Goal: Task Accomplishment & Management: Use online tool/utility

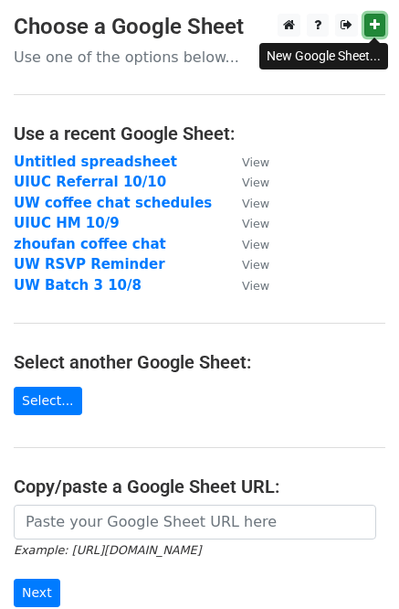
click at [373, 23] on icon at bounding box center [375, 24] width 10 height 13
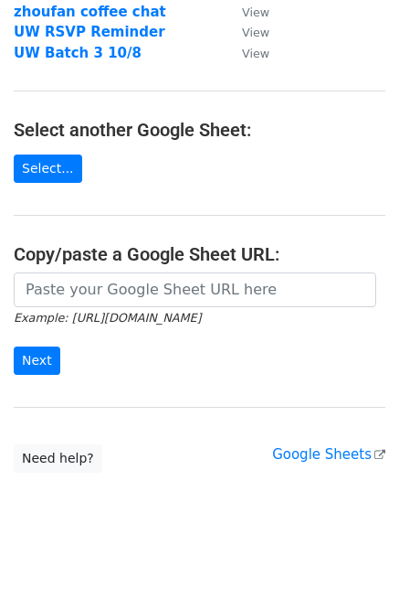
scroll to position [242, 0]
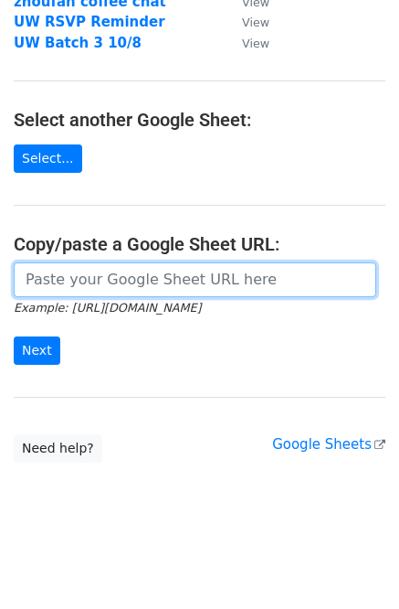
click at [84, 281] on input "url" at bounding box center [195, 279] width 363 height 35
paste input "https://docs.google.com/spreadsheets/d/1dzdPYWirD_3HczazgoZ0G6FDI-ba32yGLs4XQyy…"
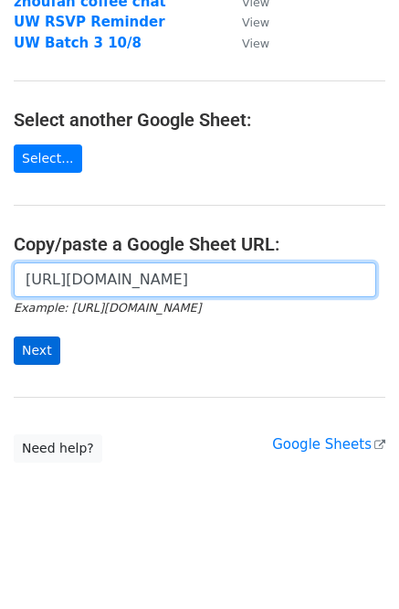
type input "https://docs.google.com/spreadsheets/d/1dzdPYWirD_3HczazgoZ0G6FDI-ba32yGLs4XQyy…"
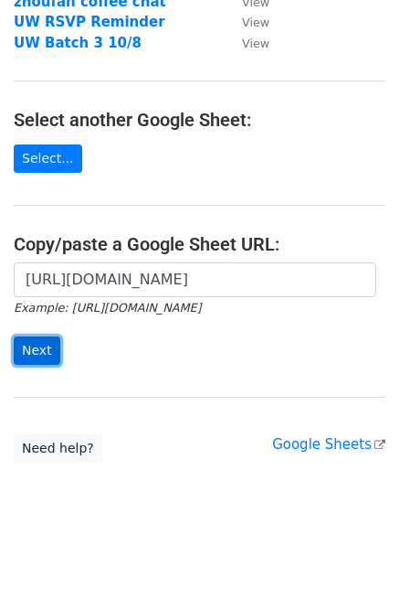
click at [36, 345] on input "Next" at bounding box center [37, 350] width 47 height 28
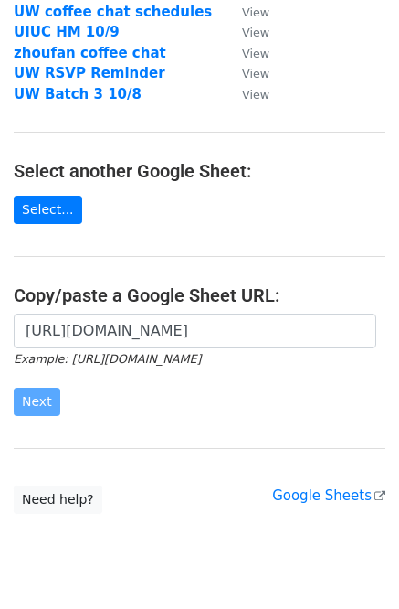
scroll to position [0, 0]
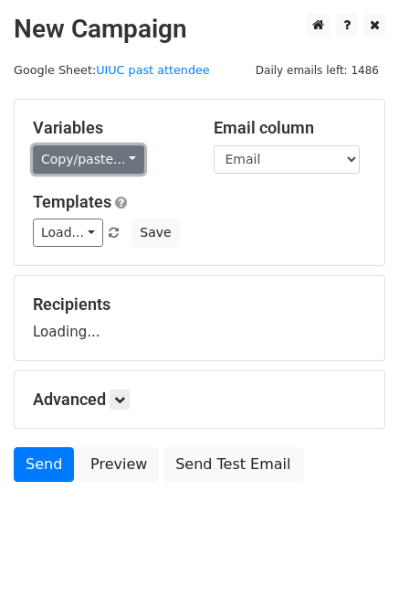
click at [93, 158] on link "Copy/paste..." at bounding box center [89, 159] width 112 height 28
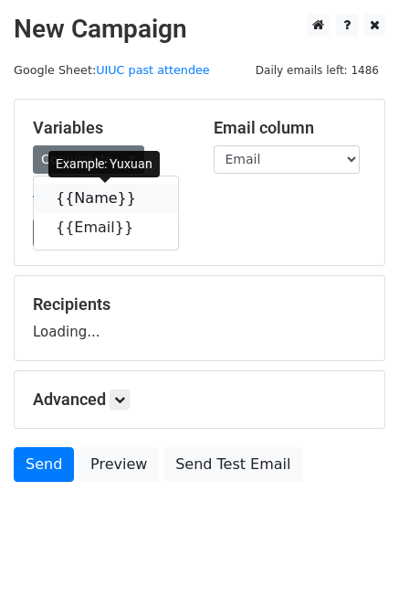
click at [101, 197] on link "{{Name}}" at bounding box center [106, 198] width 144 height 29
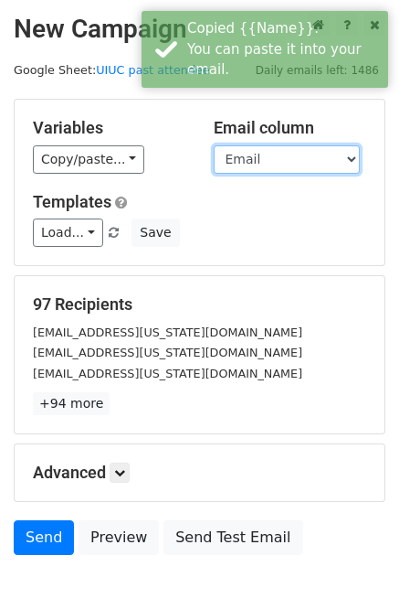
click at [287, 158] on select "Name Email" at bounding box center [287, 159] width 146 height 28
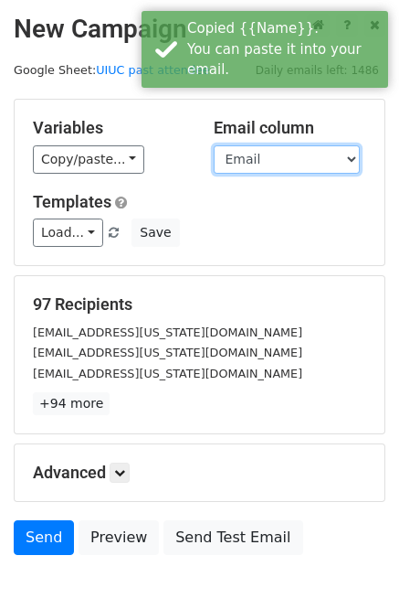
click at [214, 145] on select "Name Email" at bounding box center [287, 159] width 146 height 28
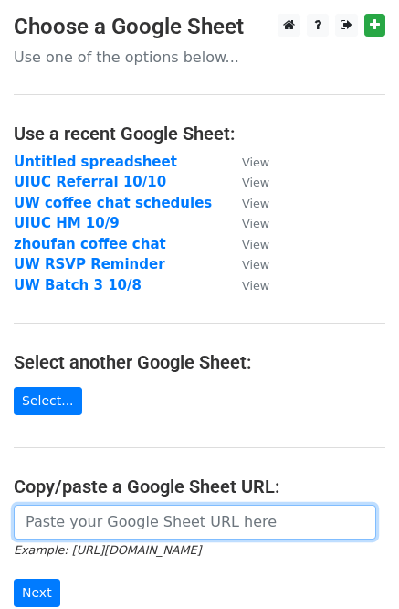
click at [128, 514] on input "url" at bounding box center [195, 521] width 363 height 35
paste input "https://docs.google.com/spreadsheets/d/1dzdPYWirD_3HczazgoZ0G6FDI-ba32yGLs4XQyy…"
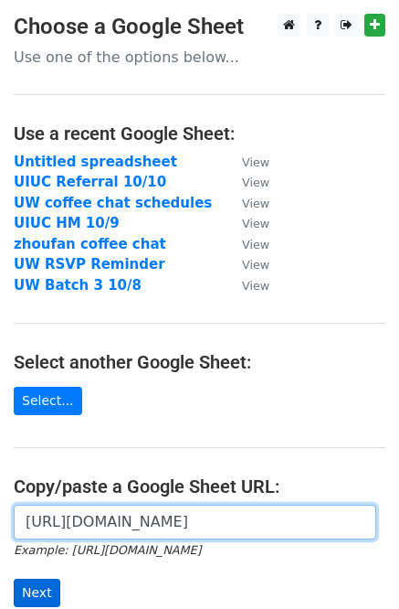
type input "https://docs.google.com/spreadsheets/d/1dzdPYWirD_3HczazgoZ0G6FDI-ba32yGLs4XQyy…"
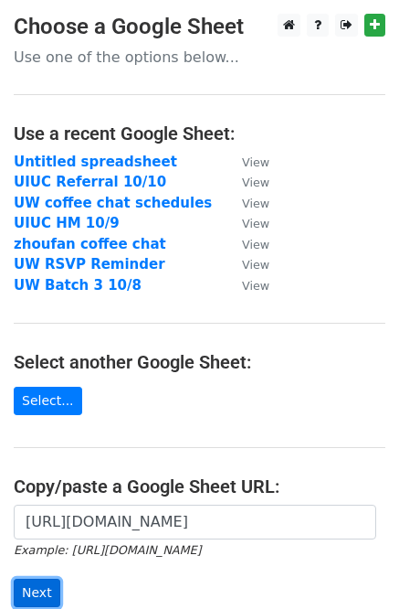
click at [40, 589] on input "Next" at bounding box center [37, 593] width 47 height 28
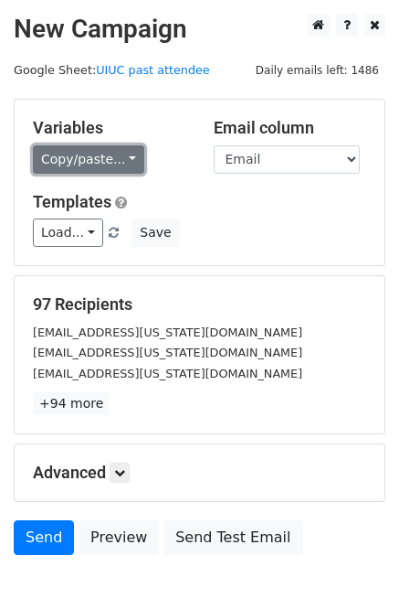
click at [76, 159] on link "Copy/paste..." at bounding box center [89, 159] width 112 height 28
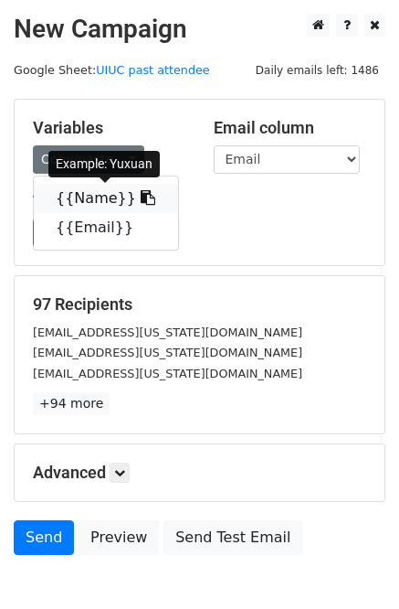
click at [88, 204] on link "{{Name}}" at bounding box center [106, 198] width 144 height 29
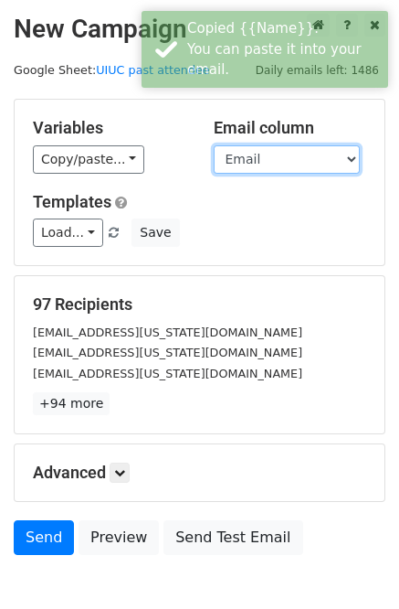
click at [269, 172] on select "Name Email" at bounding box center [287, 159] width 146 height 28
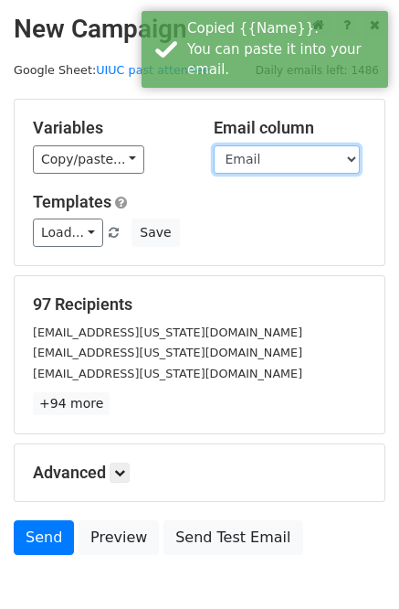
click at [214, 145] on select "Name Email" at bounding box center [287, 159] width 146 height 28
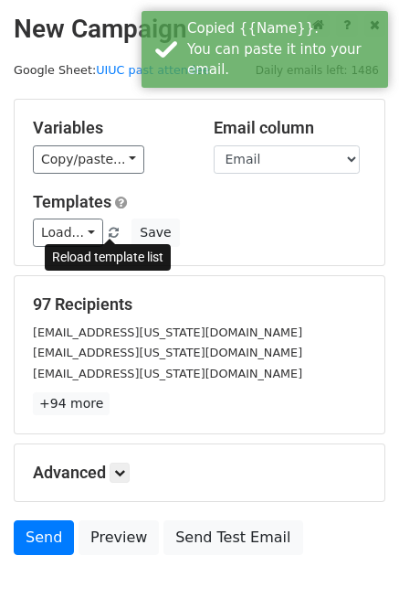
click at [114, 228] on span at bounding box center [114, 234] width 10 height 12
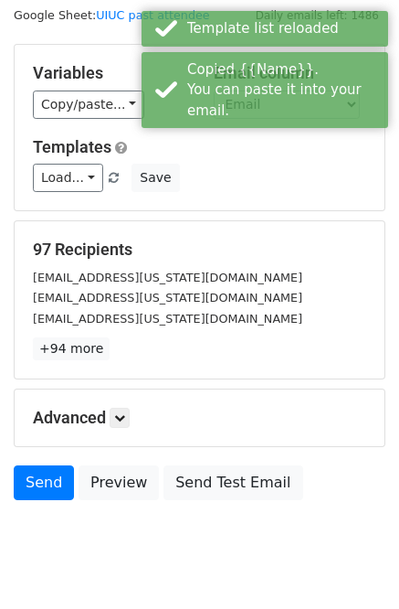
scroll to position [78, 0]
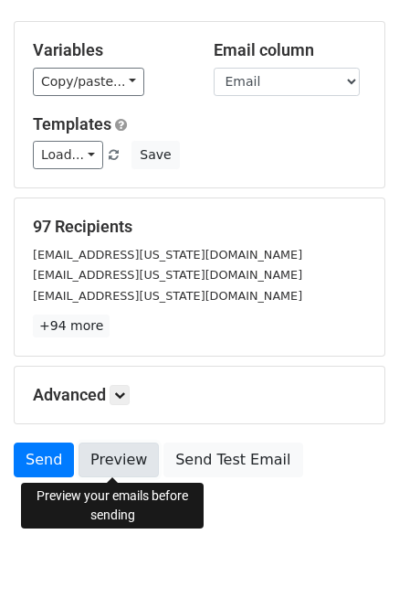
click at [124, 462] on link "Preview" at bounding box center [119, 459] width 80 height 35
click at [122, 460] on link "Preview" at bounding box center [119, 459] width 80 height 35
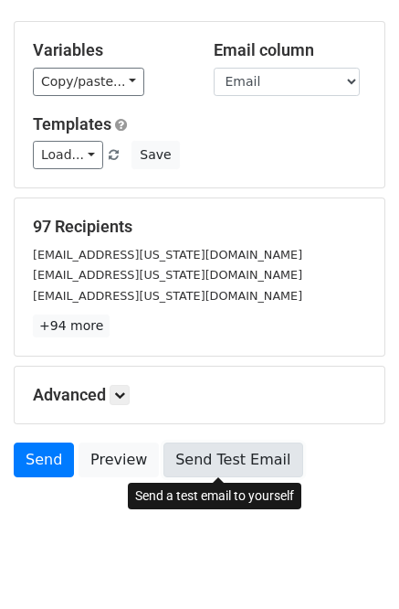
click at [195, 454] on link "Send Test Email" at bounding box center [233, 459] width 139 height 35
